Goal: Information Seeking & Learning: Learn about a topic

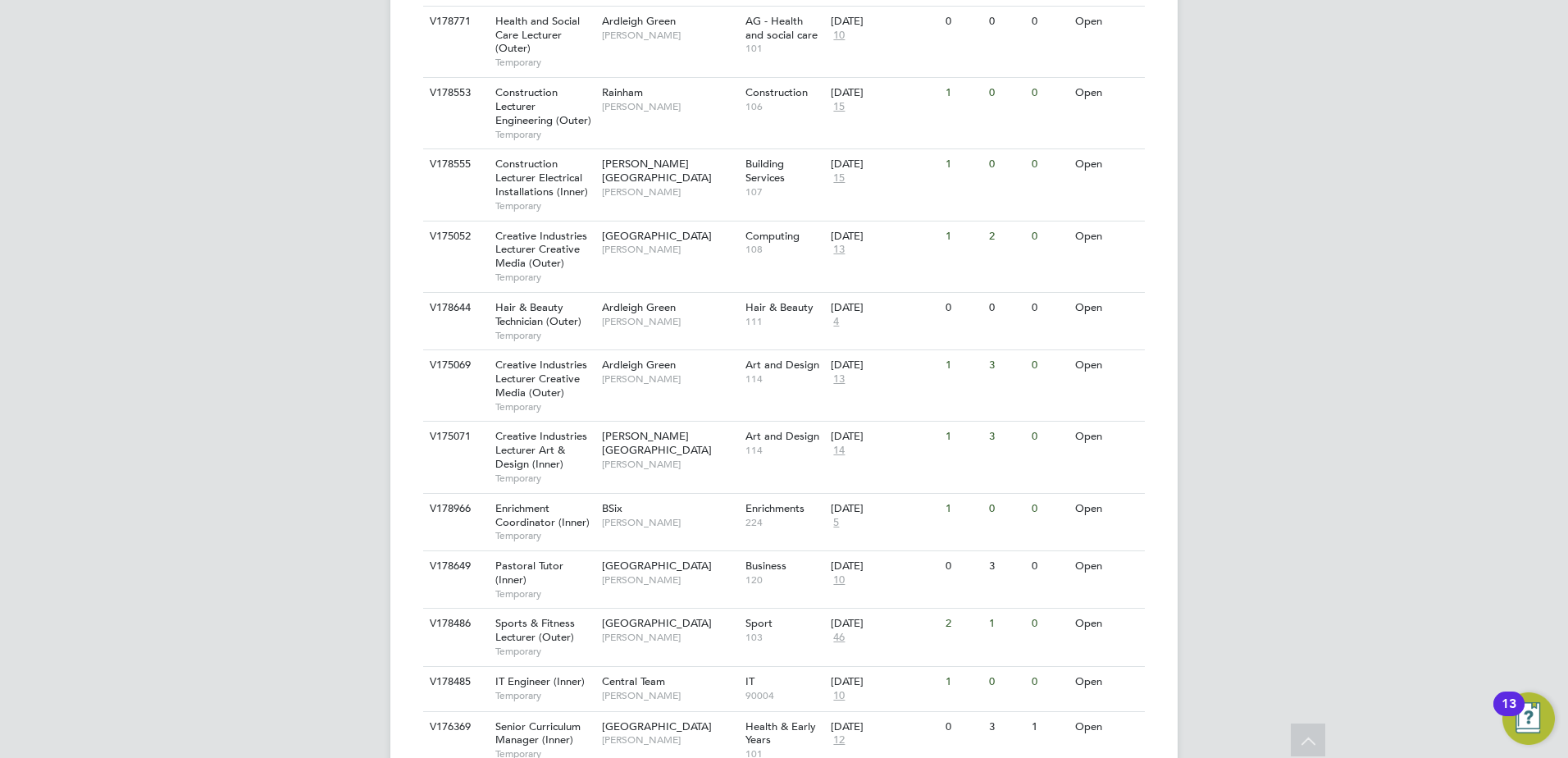
scroll to position [867, 0]
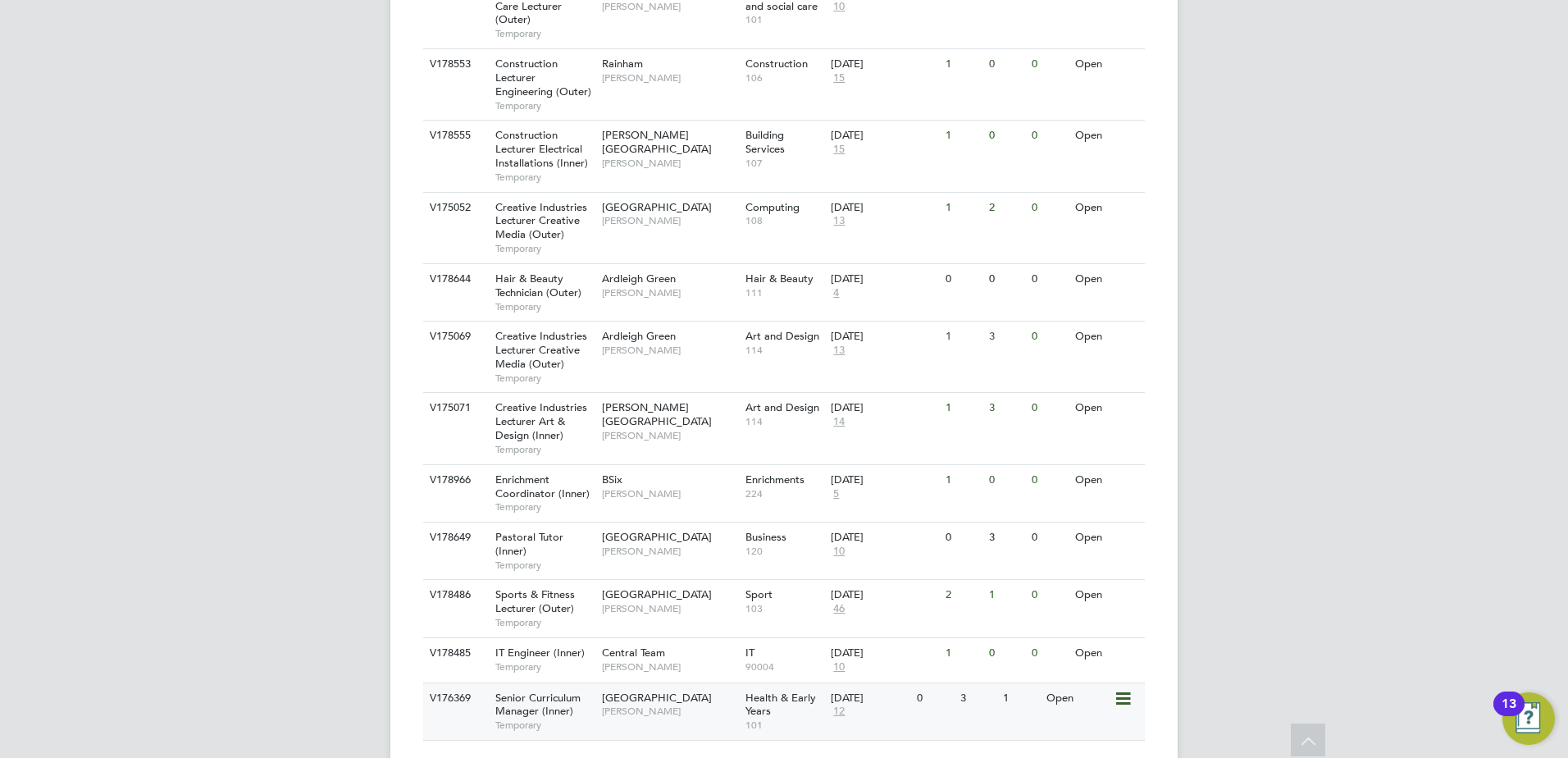
click at [540, 683] on div "Senior Curriculum Manager (Inner) Temporary" at bounding box center [540, 712] width 115 height 56
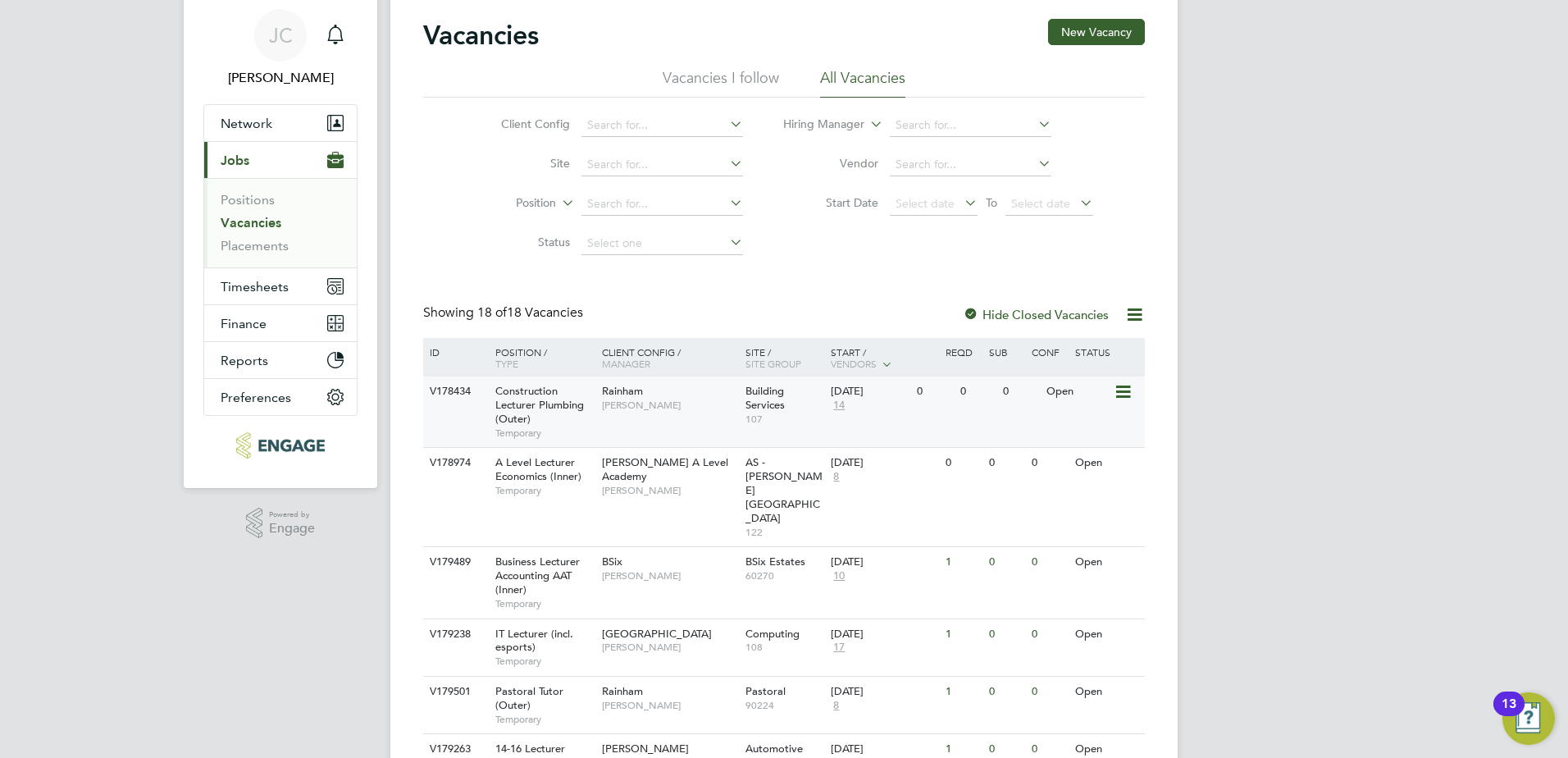
scroll to position [82, 0]
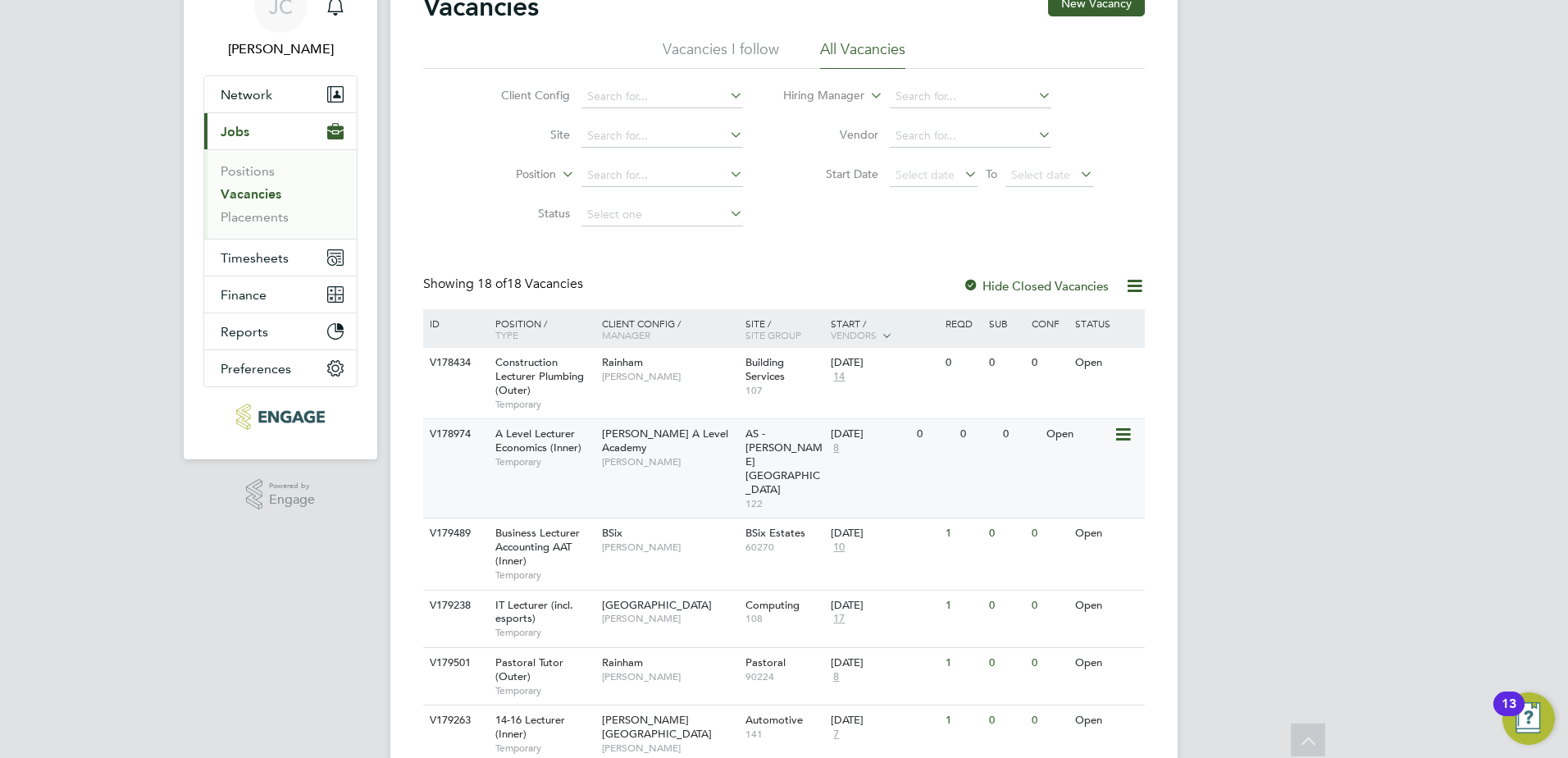
click at [523, 452] on span "A Level Lecturer Economics (Inner)" at bounding box center [538, 440] width 86 height 28
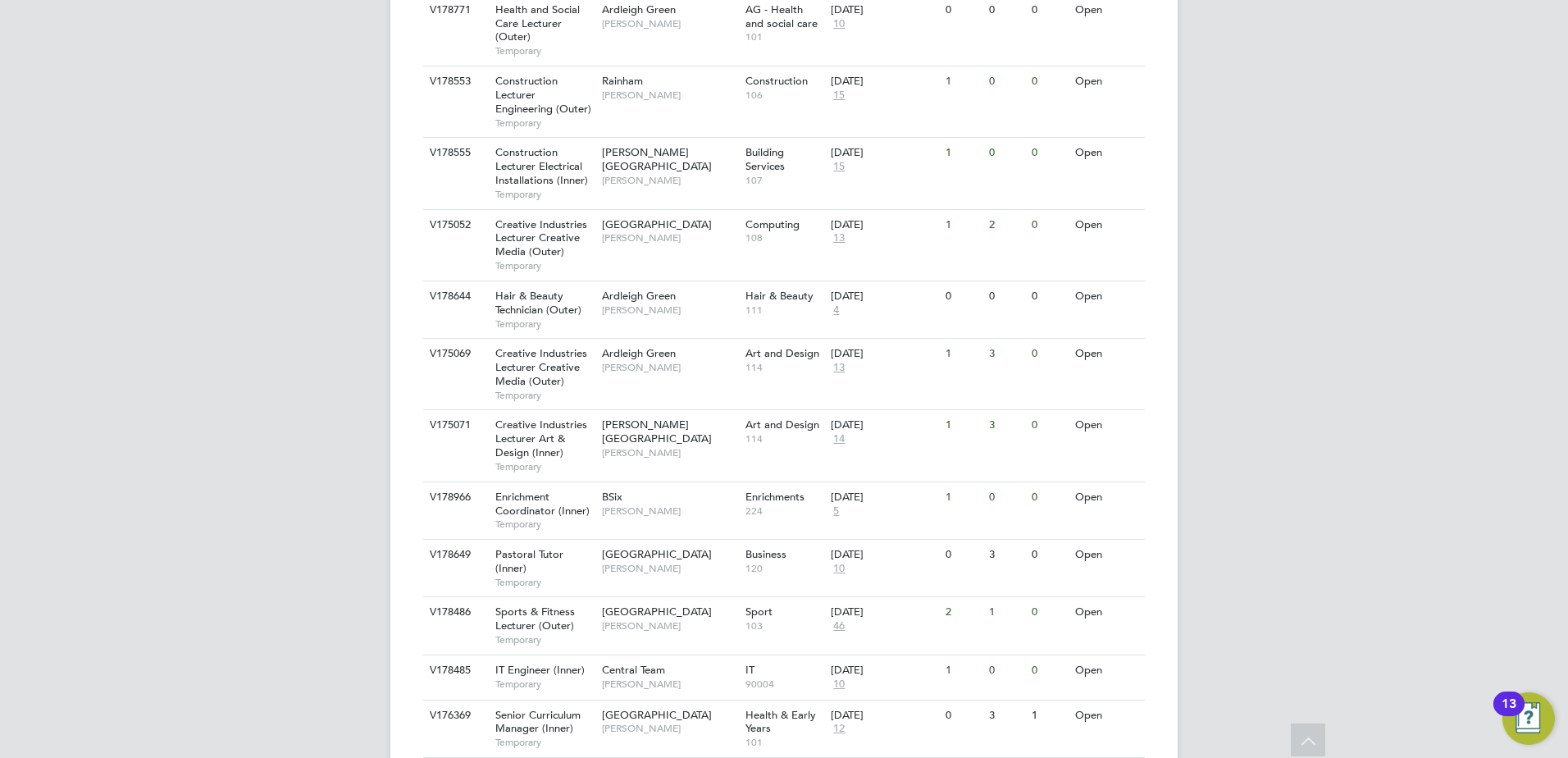
scroll to position [867, 0]
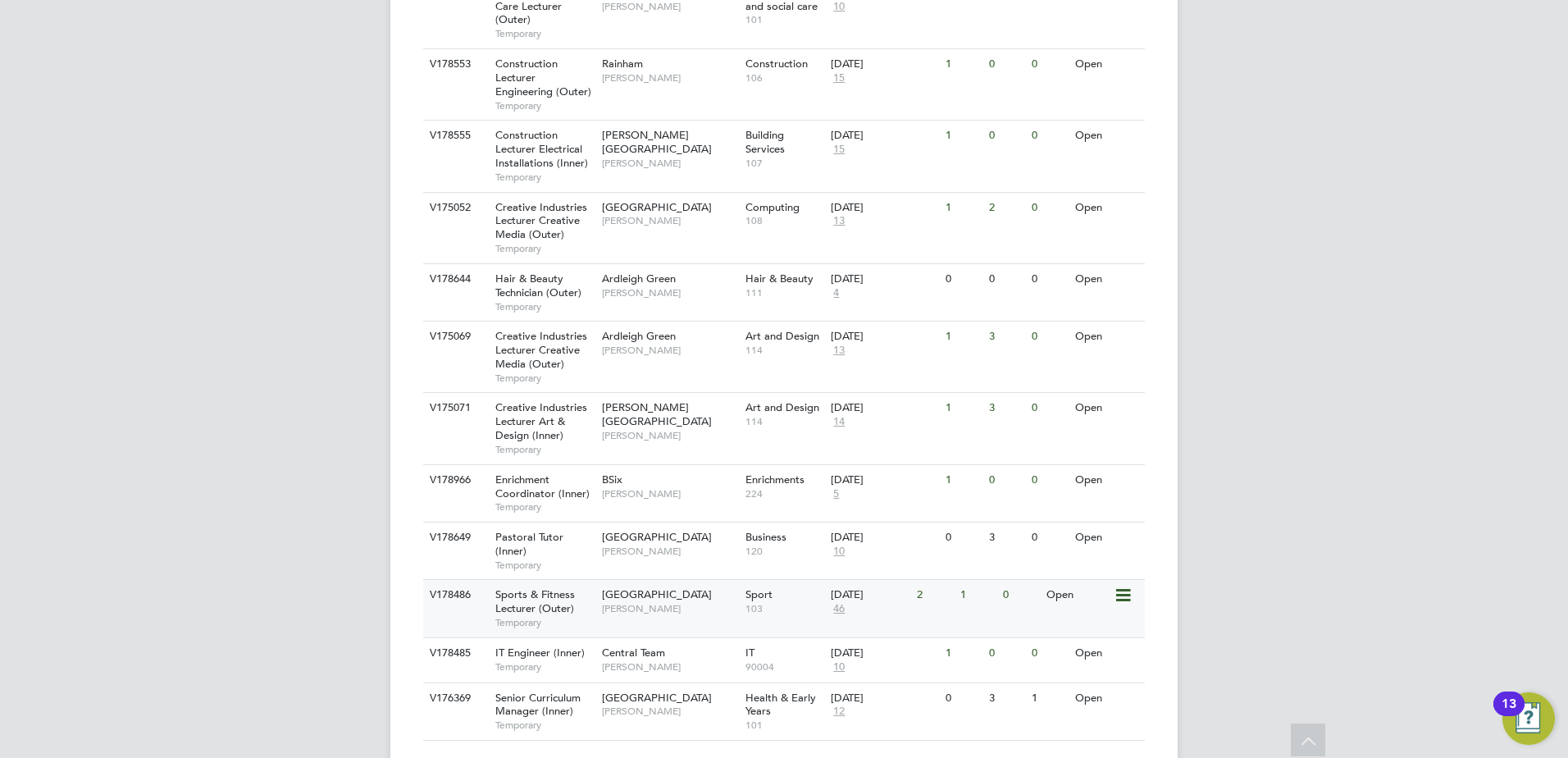
click at [614, 588] on span "Havering Sixth Form Campus" at bounding box center [657, 594] width 110 height 14
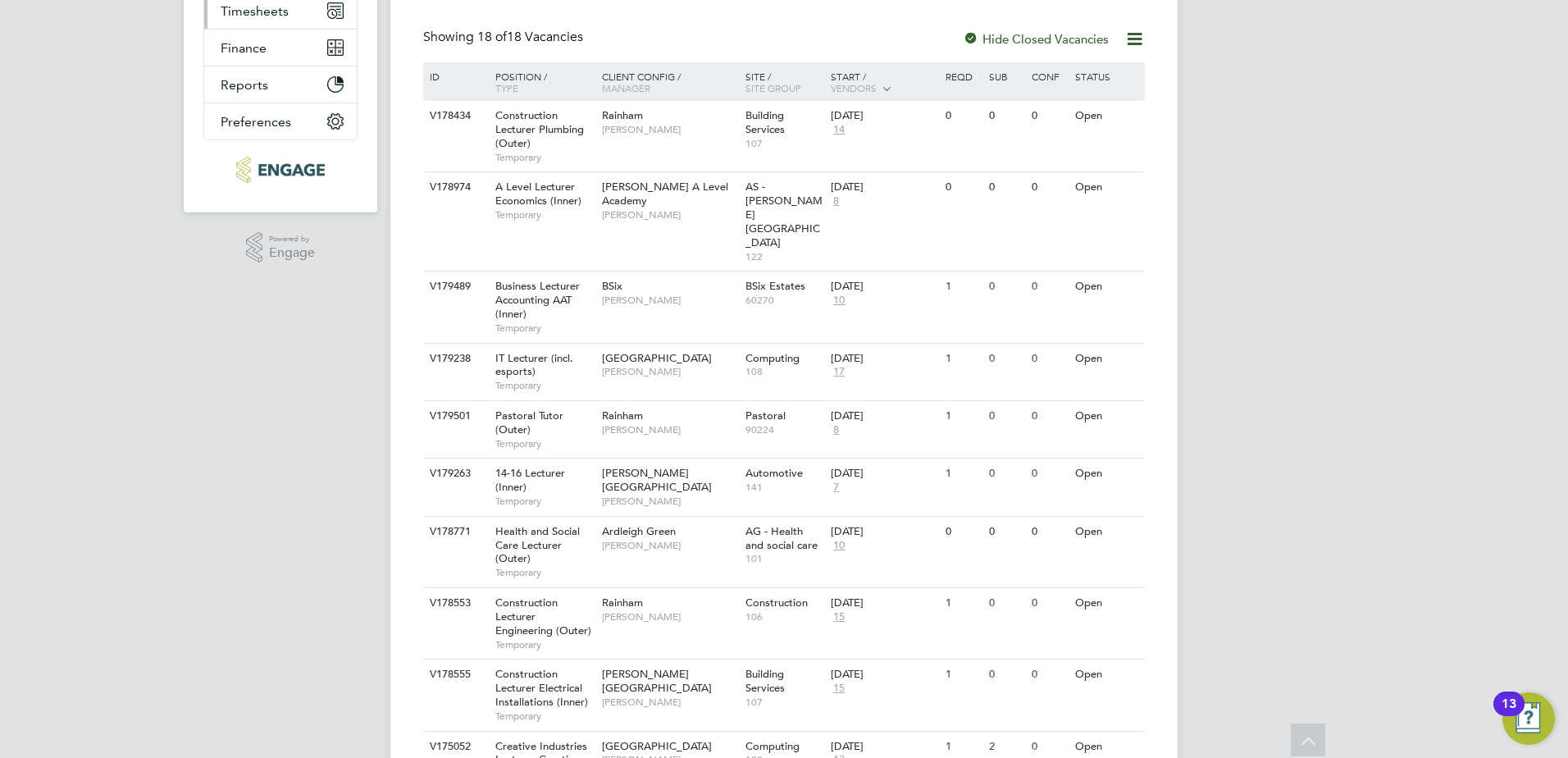
scroll to position [0, 0]
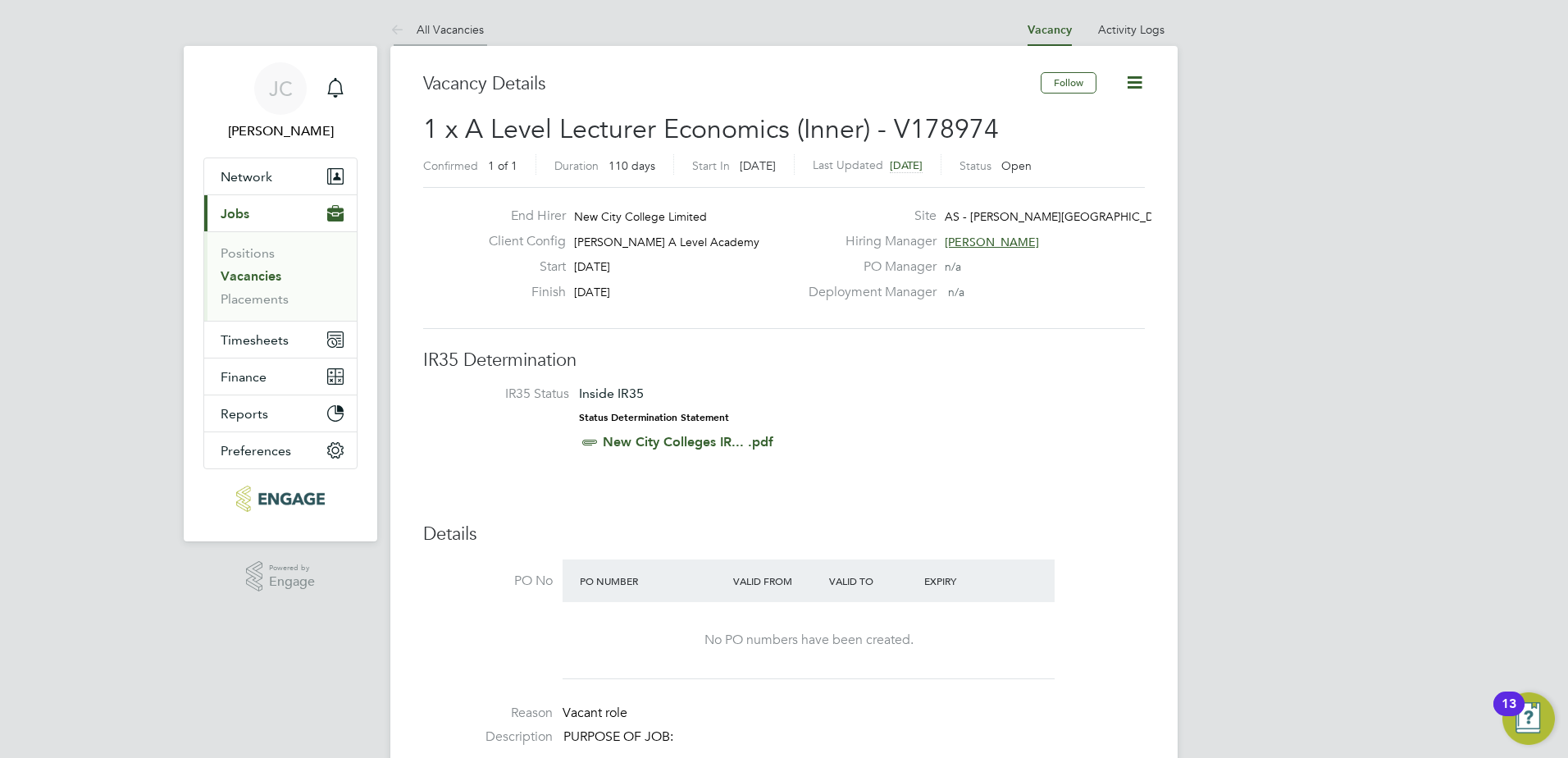
click at [415, 23] on link "All Vacancies" at bounding box center [437, 29] width 94 height 15
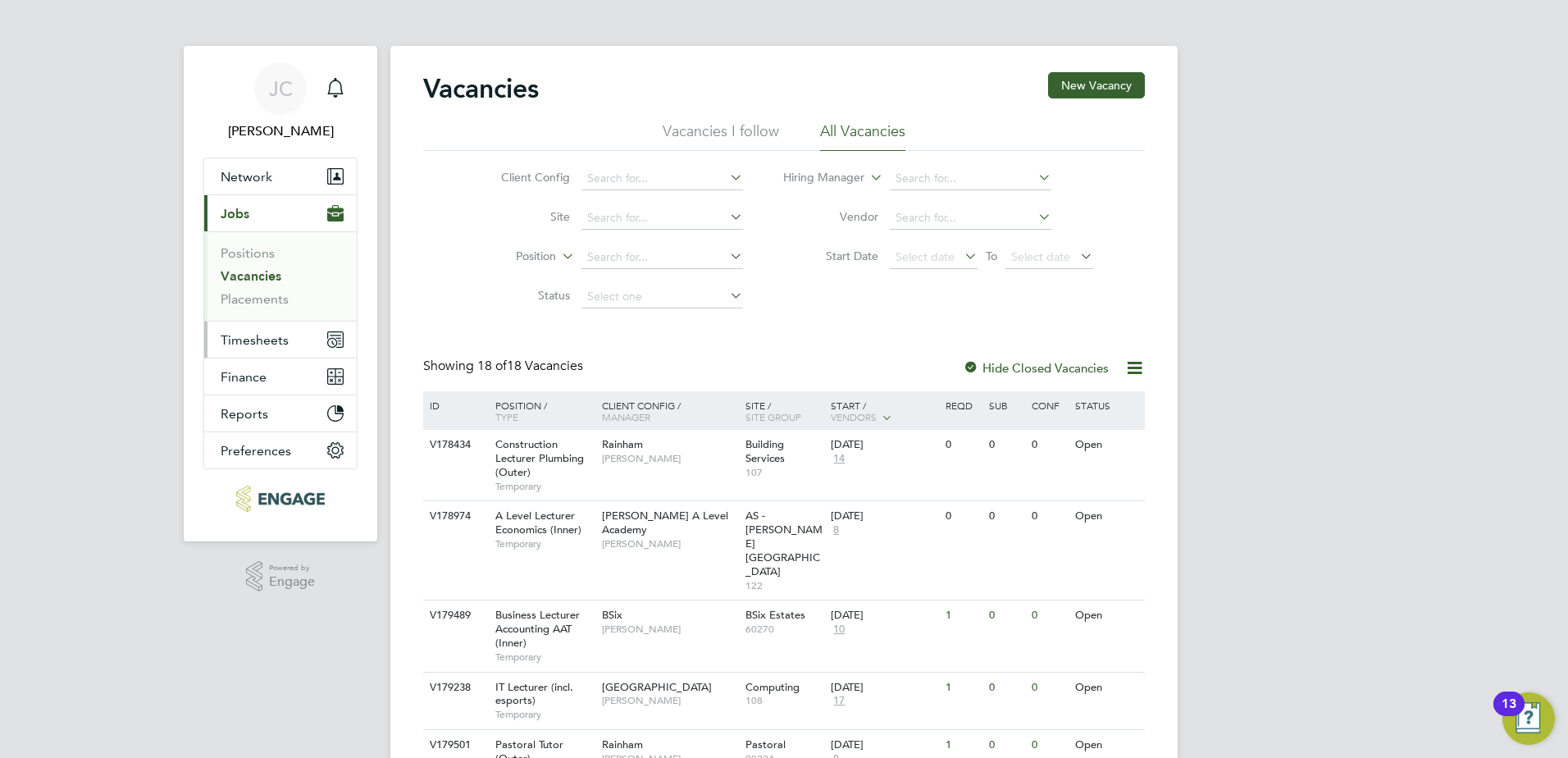
click at [234, 334] on span "Timesheets" at bounding box center [255, 340] width 68 height 15
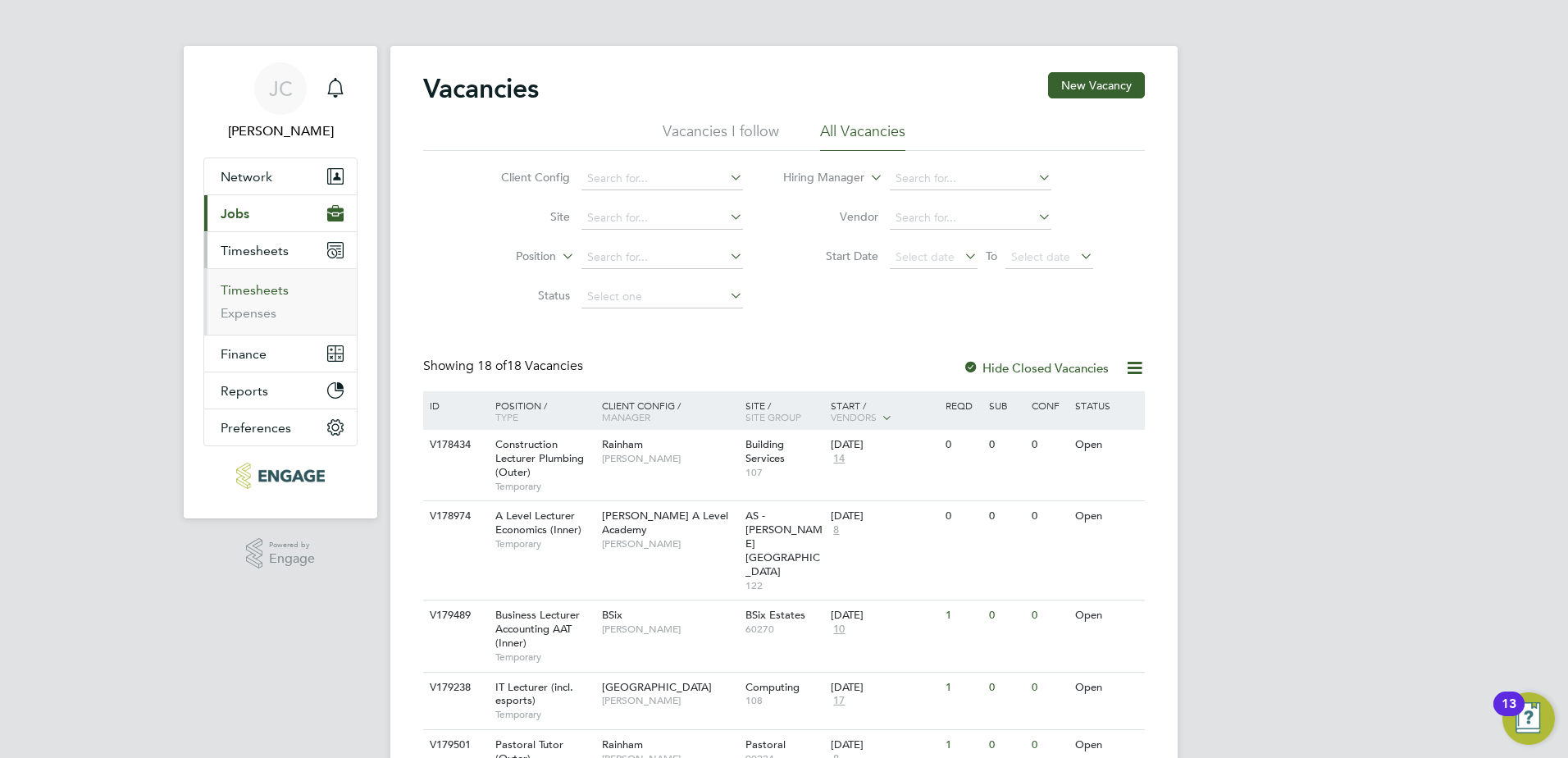
click at [281, 293] on link "Timesheets" at bounding box center [255, 289] width 68 height 15
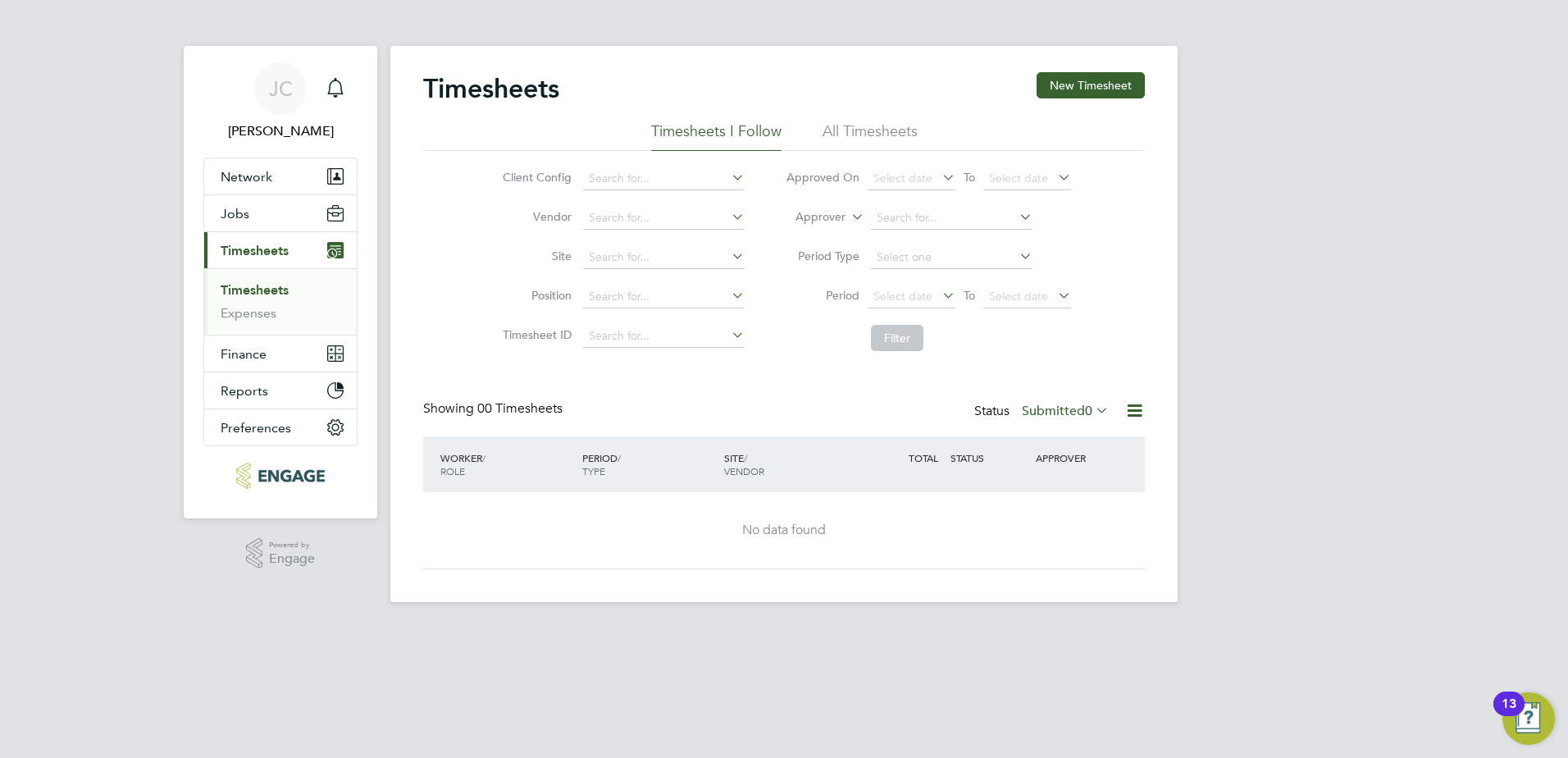
click at [847, 131] on li "All Timesheets" at bounding box center [870, 136] width 95 height 29
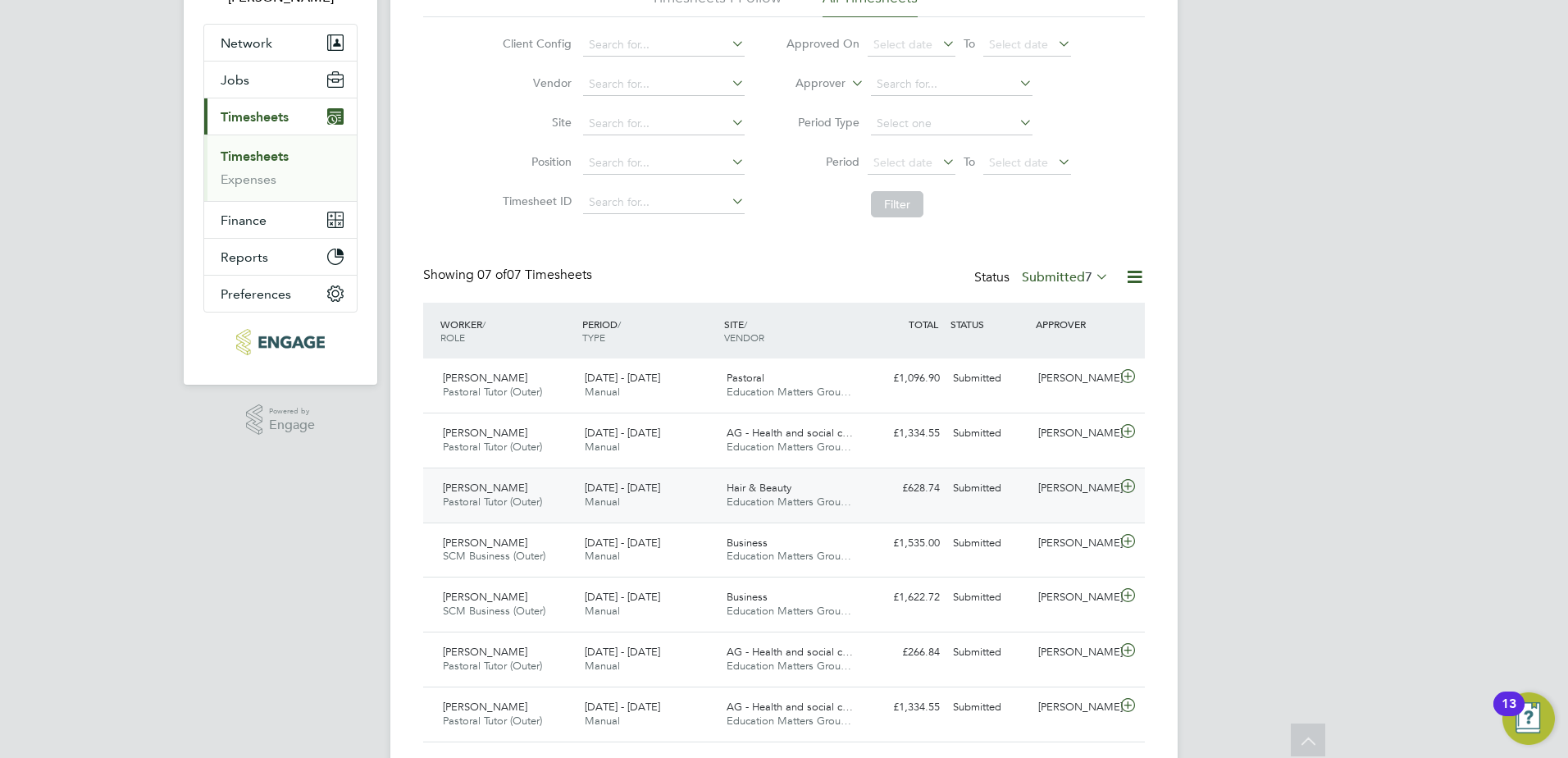
scroll to position [177, 0]
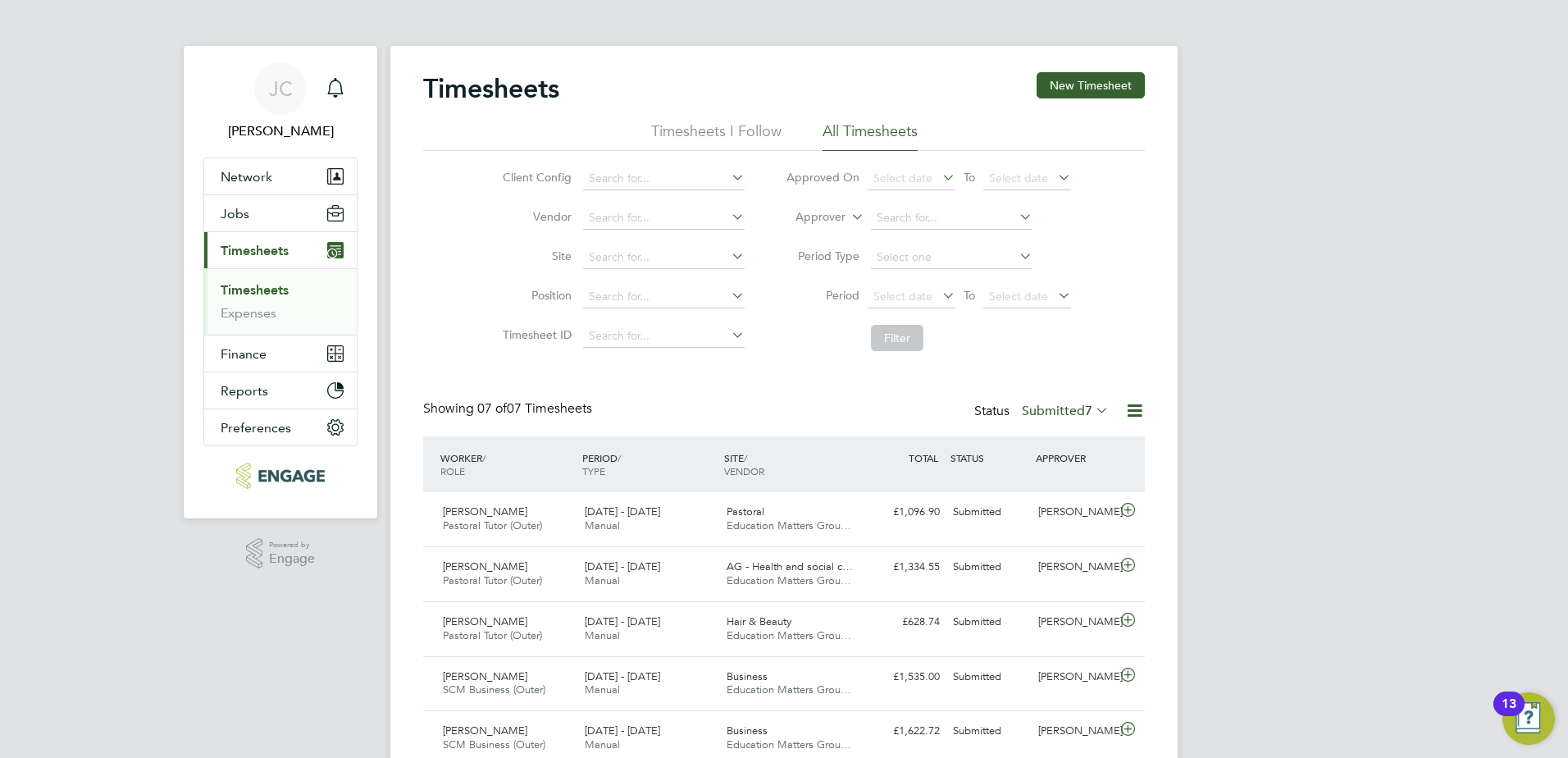
click at [704, 130] on li "Timesheets I Follow" at bounding box center [716, 136] width 131 height 29
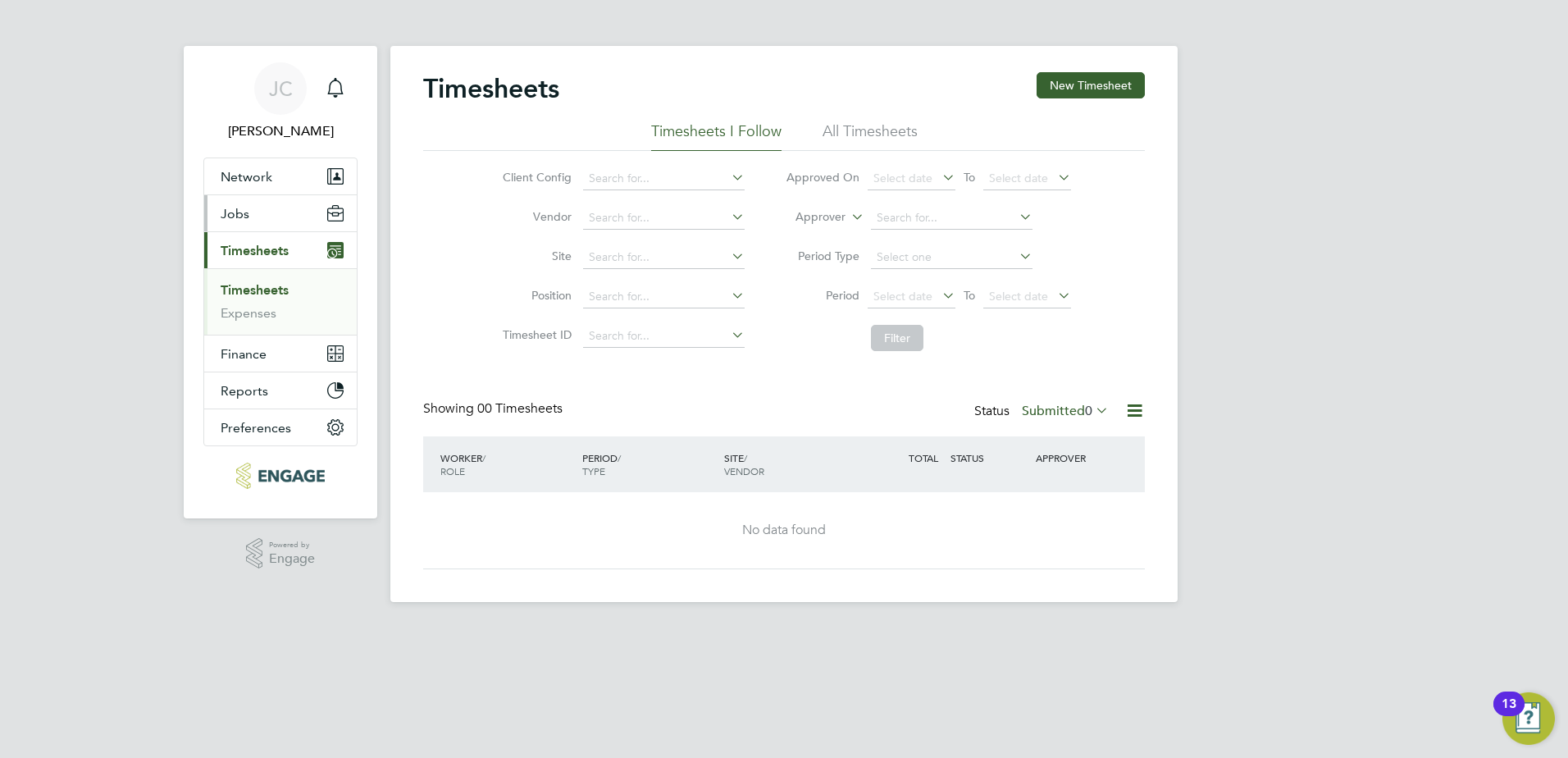
click at [223, 215] on span "Jobs" at bounding box center [235, 214] width 29 height 15
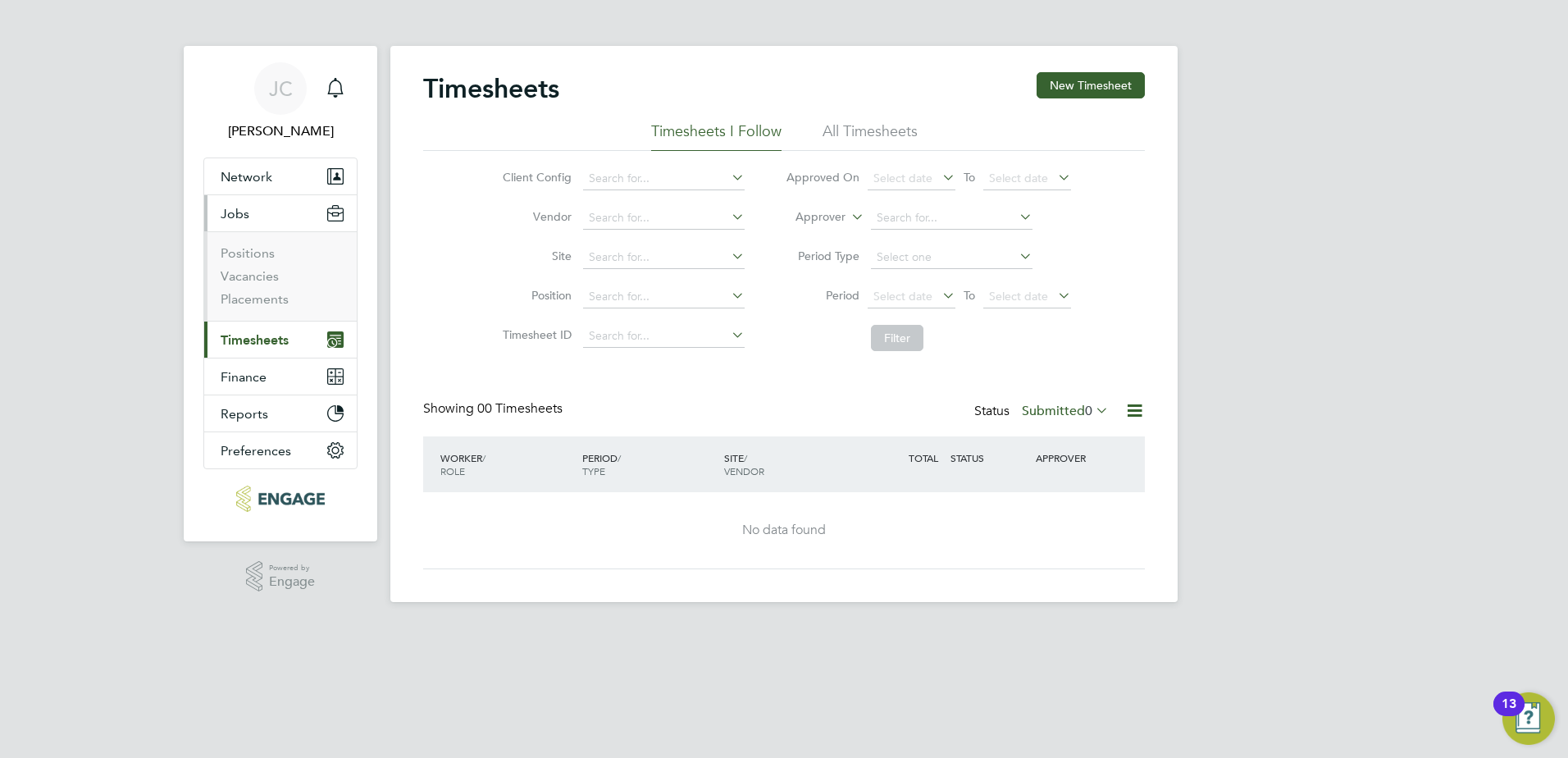
click at [263, 341] on span "Timesheets" at bounding box center [255, 340] width 68 height 15
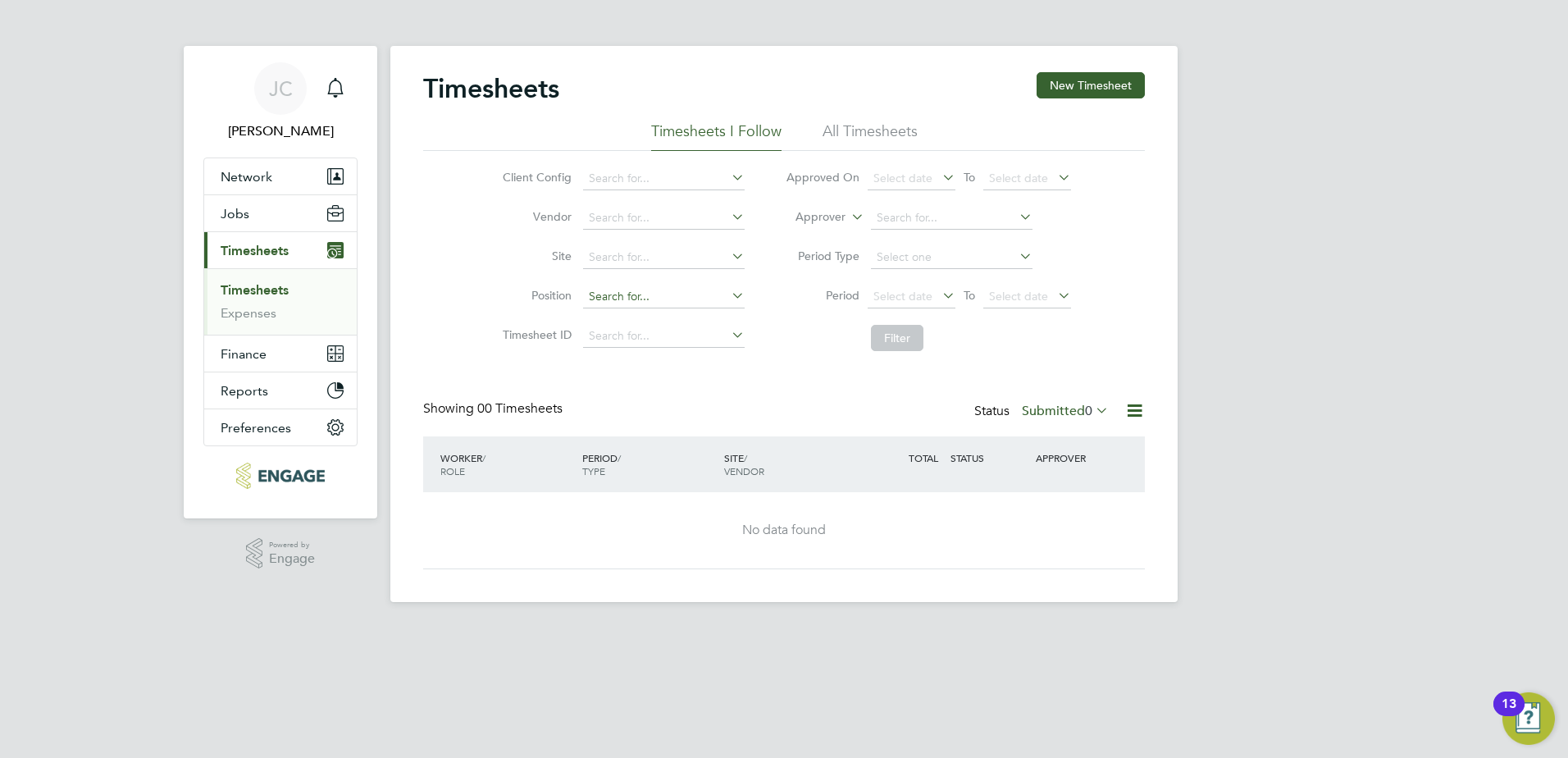
click at [204, 232] on button "Current page: Timesheets" at bounding box center [281, 250] width 153 height 36
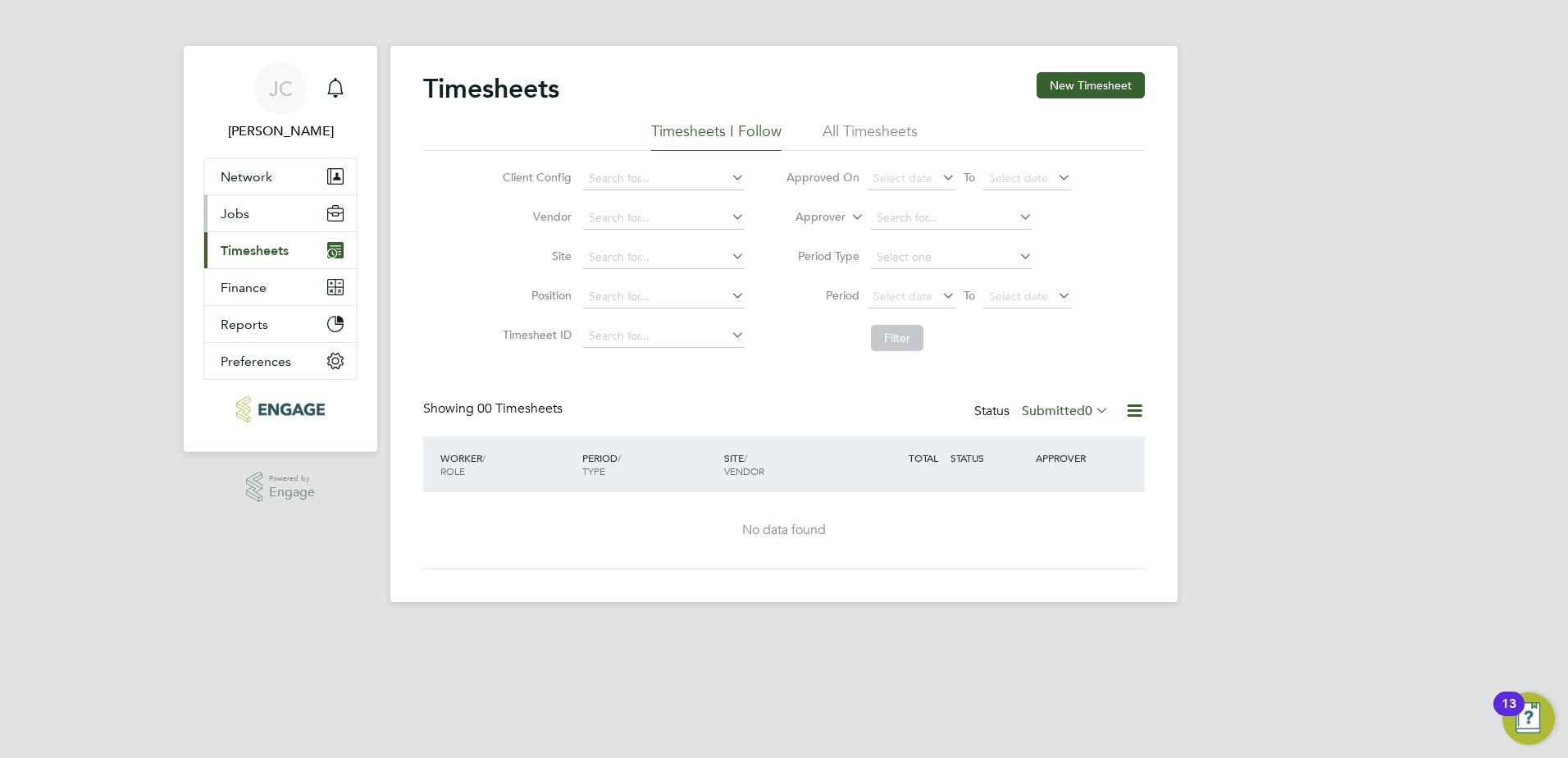
click at [247, 225] on button "Jobs" at bounding box center [281, 213] width 153 height 36
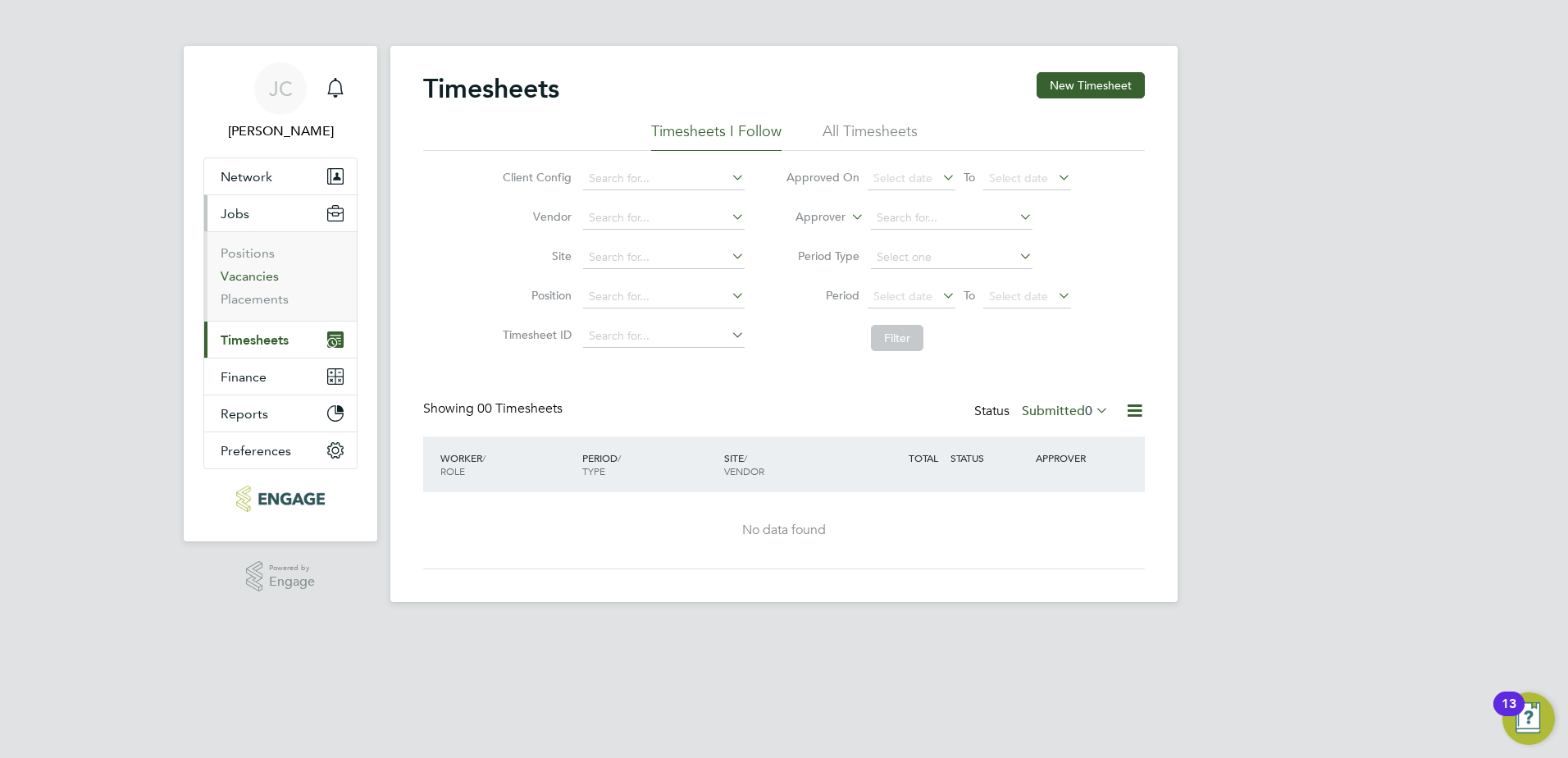
click at [244, 274] on link "Vacancies" at bounding box center [250, 276] width 58 height 15
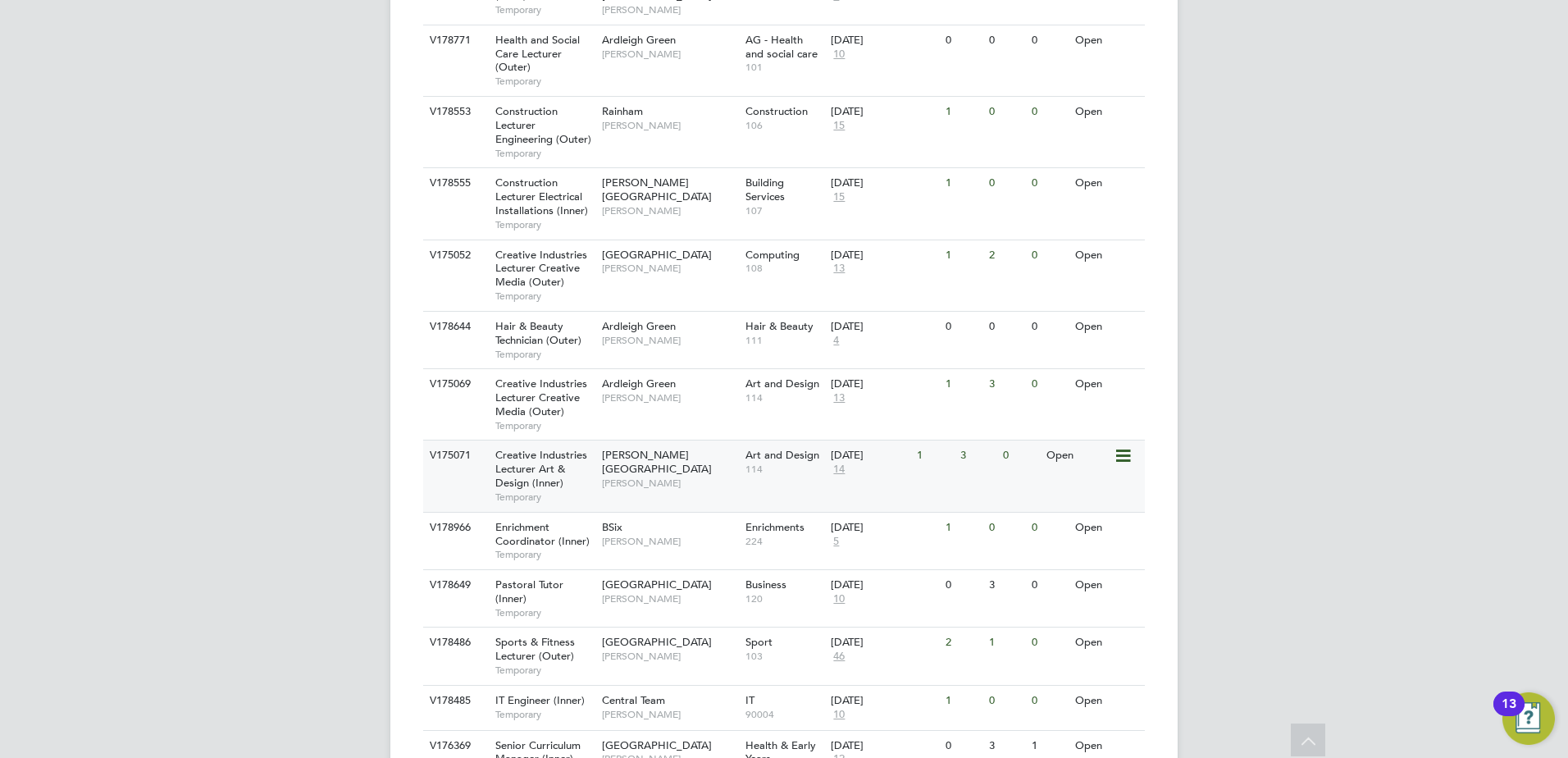
scroll to position [867, 0]
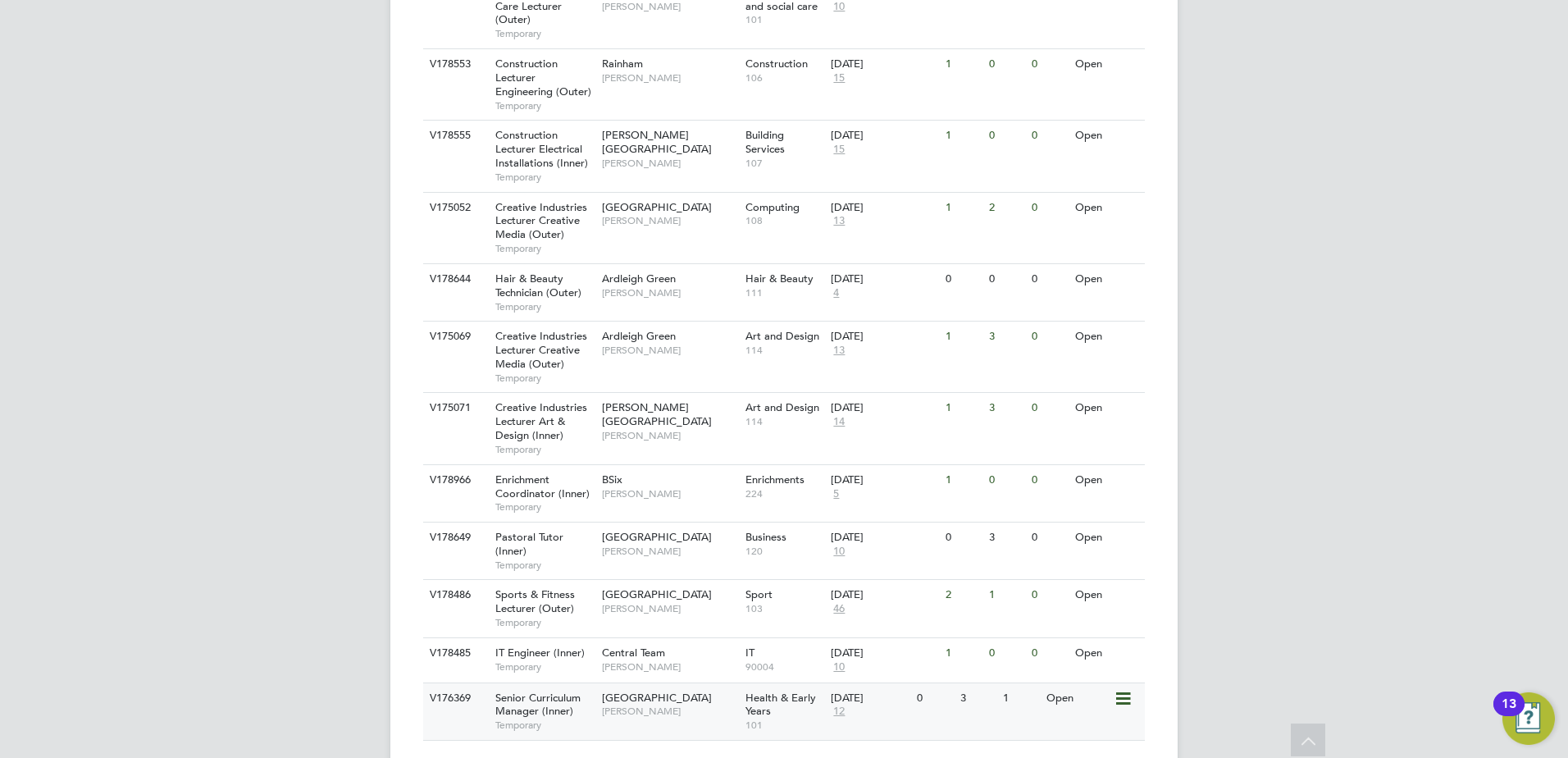
click at [572, 690] on span "Senior Curriculum Manager (Inner)" at bounding box center [538, 704] width 85 height 28
click at [547, 690] on span "Senior Curriculum Manager (Inner)" at bounding box center [538, 704] width 85 height 28
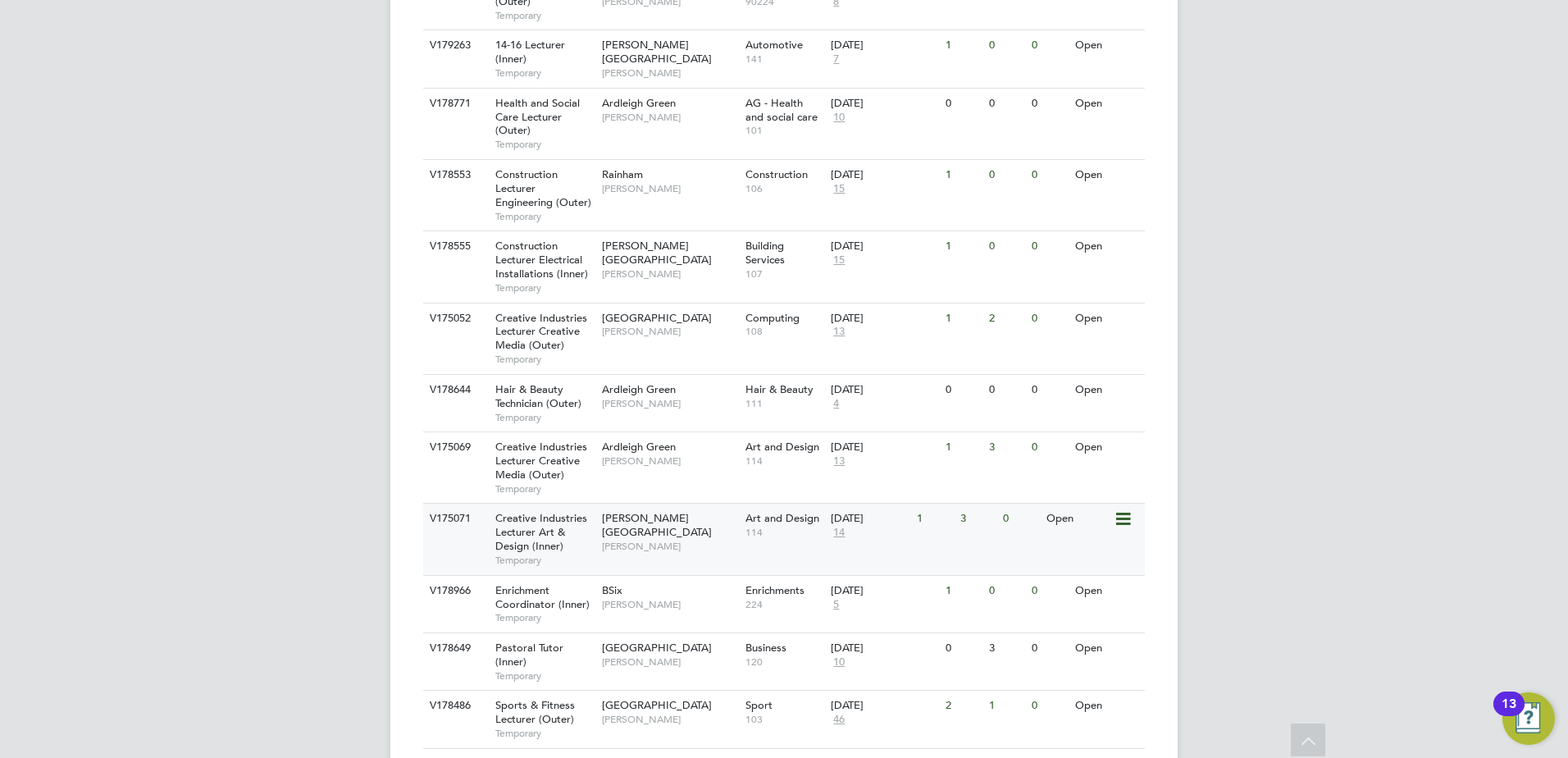
scroll to position [786, 0]
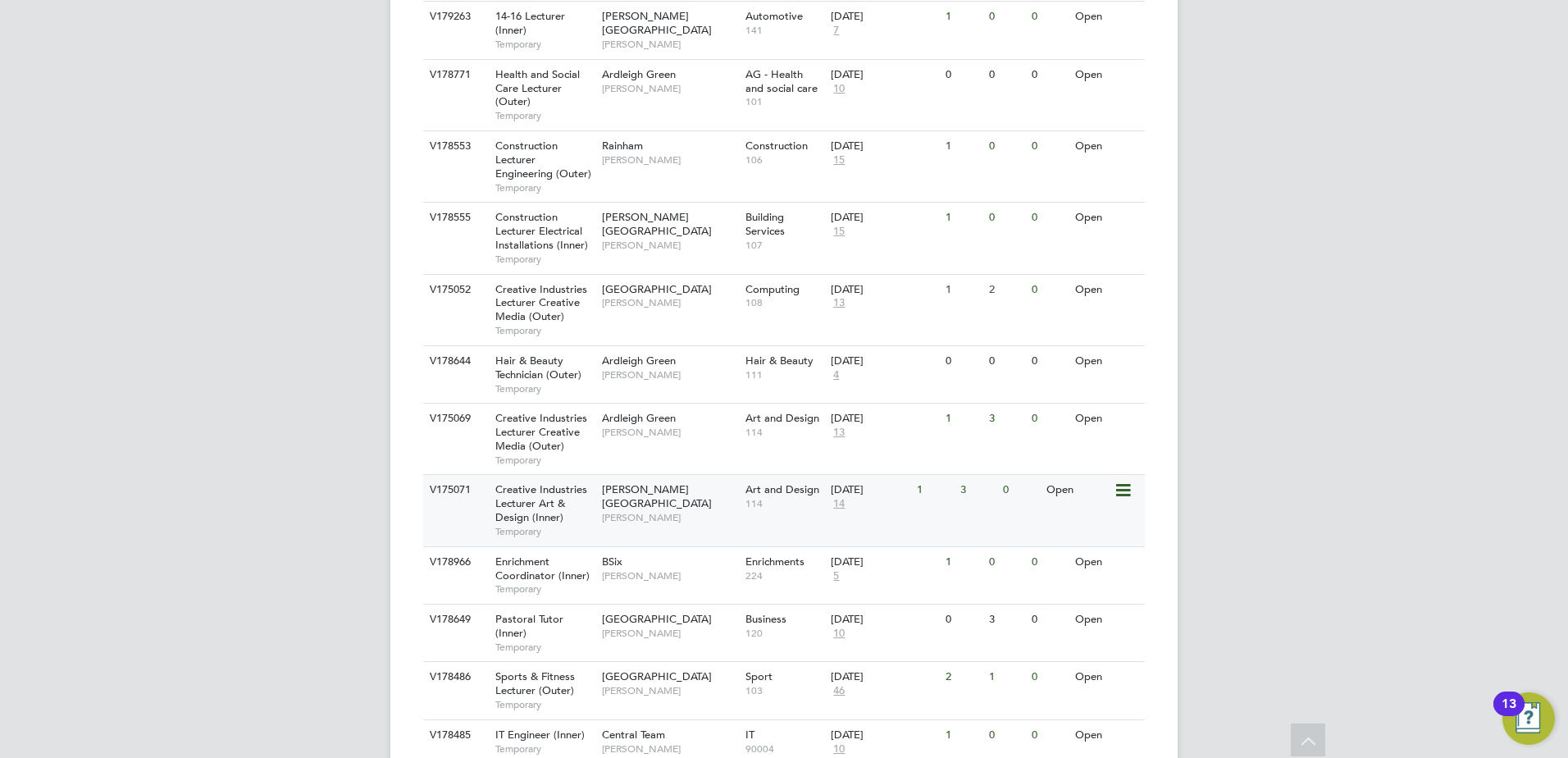
click at [513, 482] on span "Creative Industries Lecturer Art & Design (Inner)" at bounding box center [541, 502] width 92 height 42
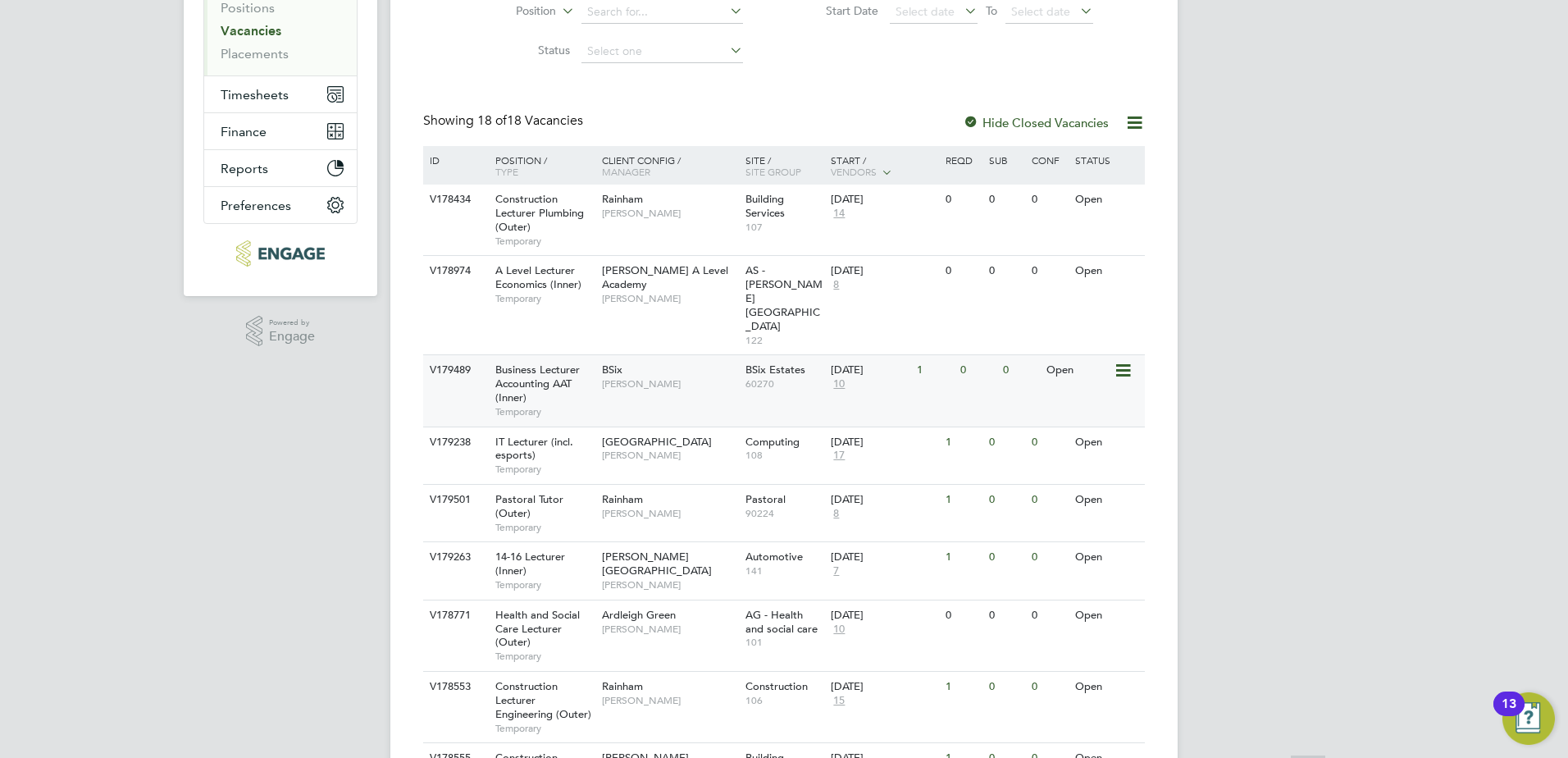
scroll to position [246, 0]
click at [534, 271] on span "A Level Lecturer Economics (Inner)" at bounding box center [538, 276] width 86 height 28
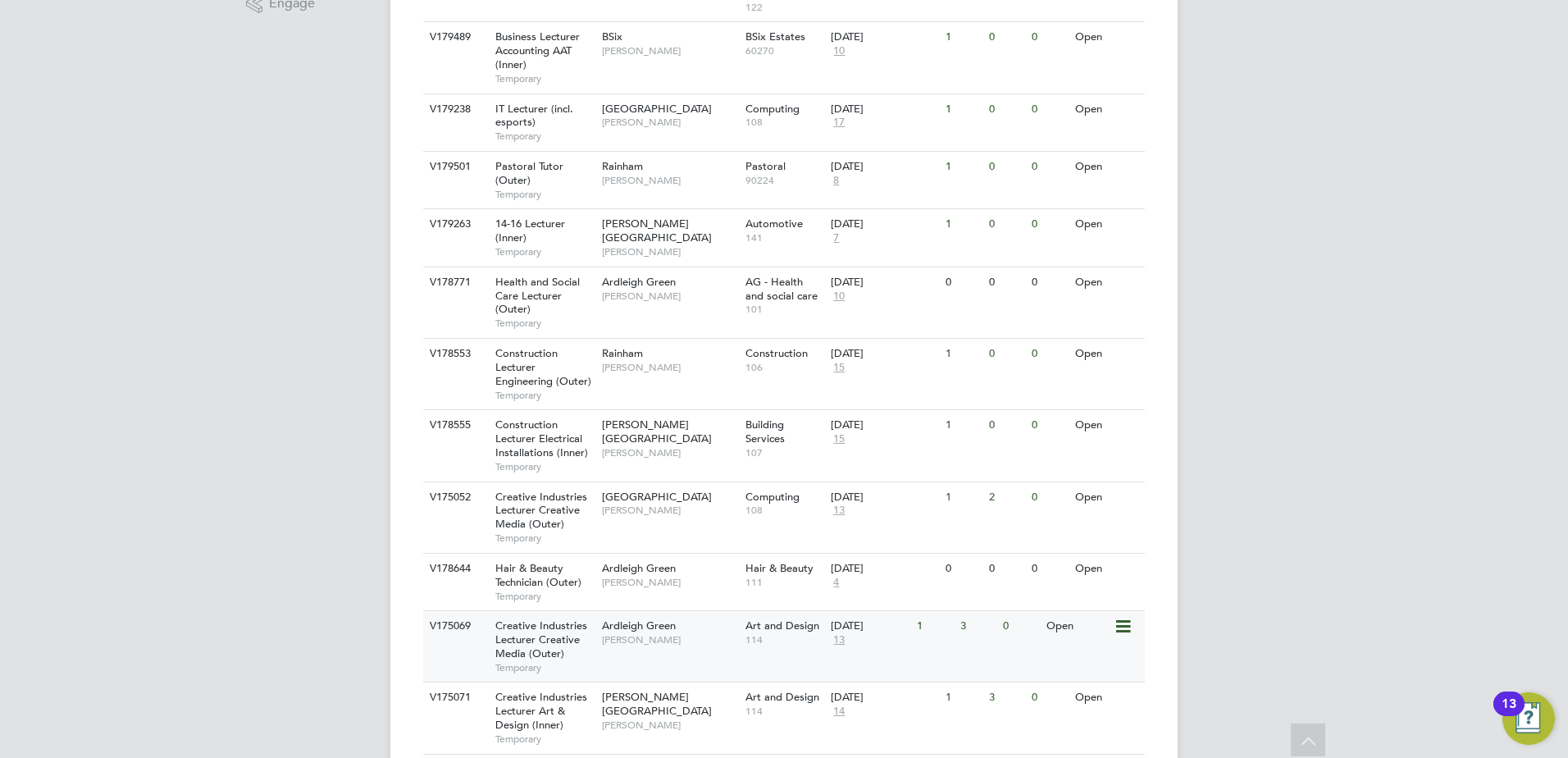
scroll to position [539, 0]
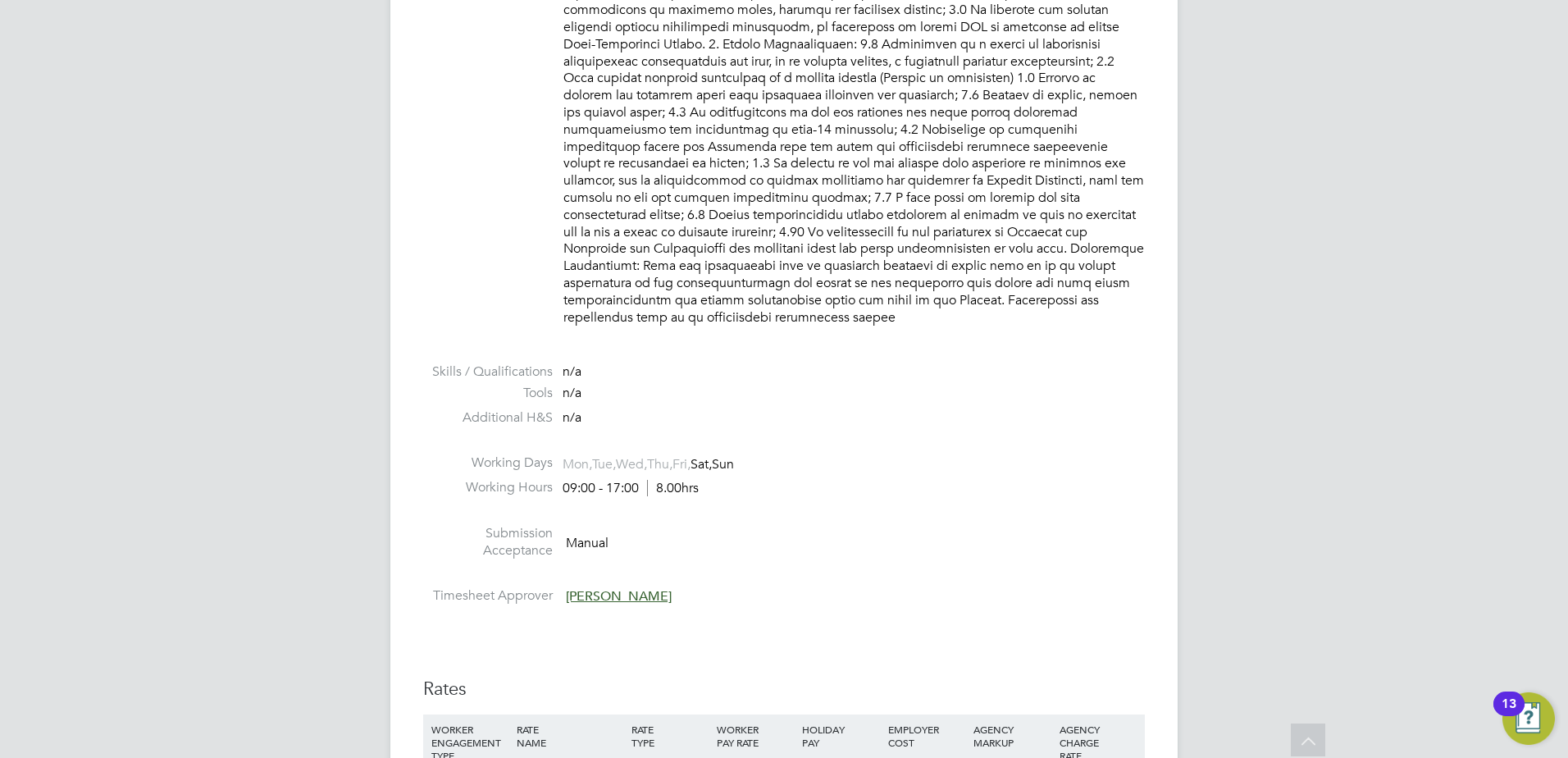
scroll to position [1179, 0]
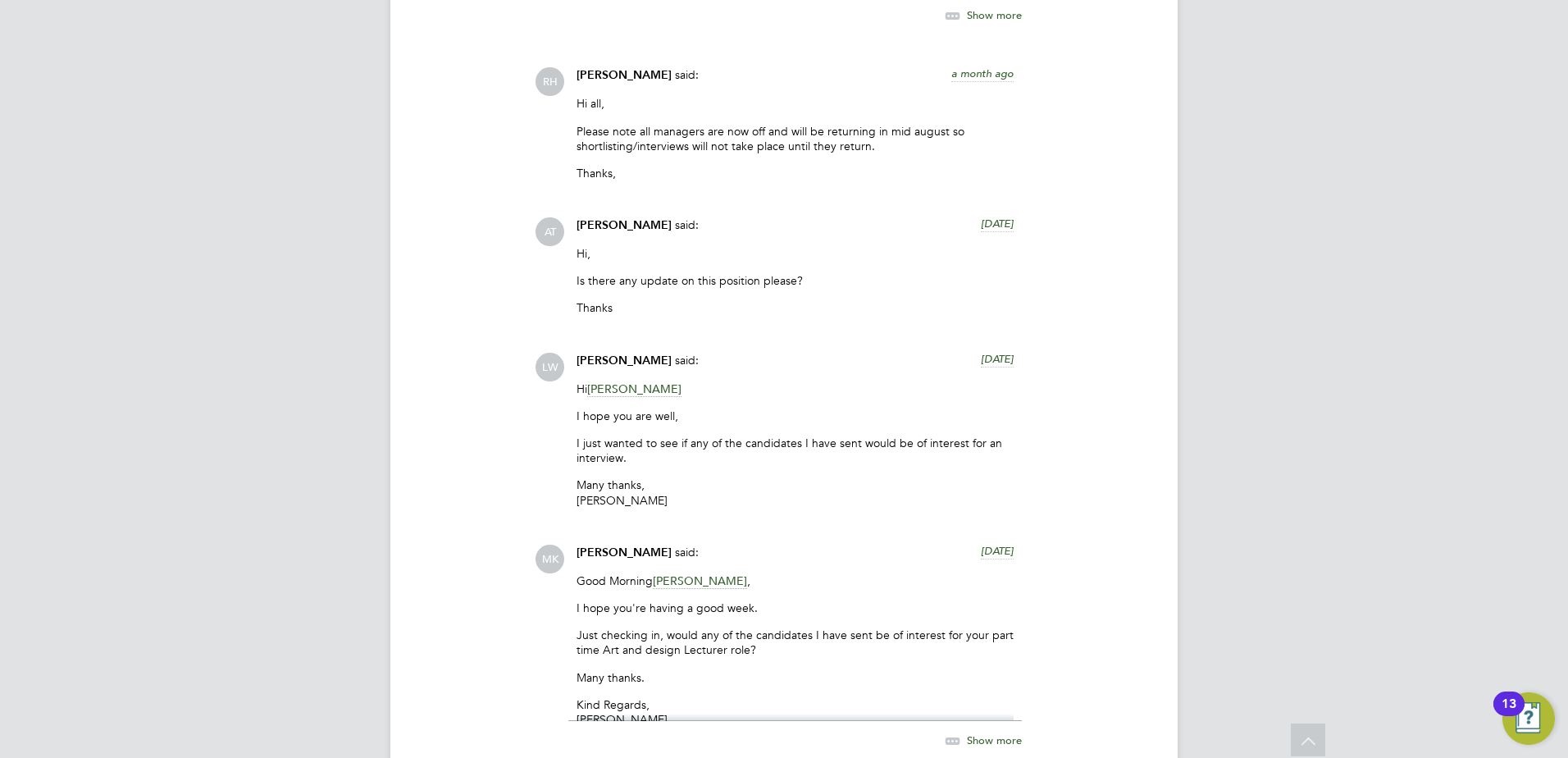
scroll to position [3855, 0]
